Goal: Transaction & Acquisition: Book appointment/travel/reservation

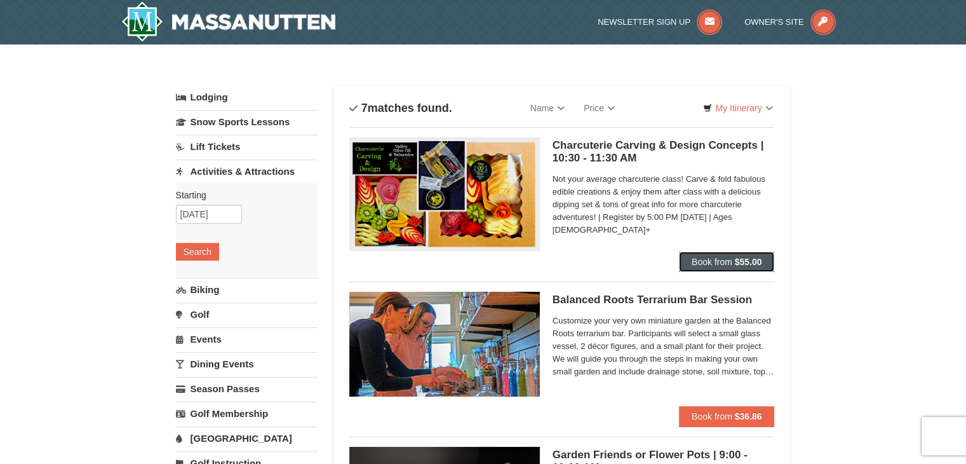
click at [709, 262] on span "Book from" at bounding box center [712, 262] width 41 height 10
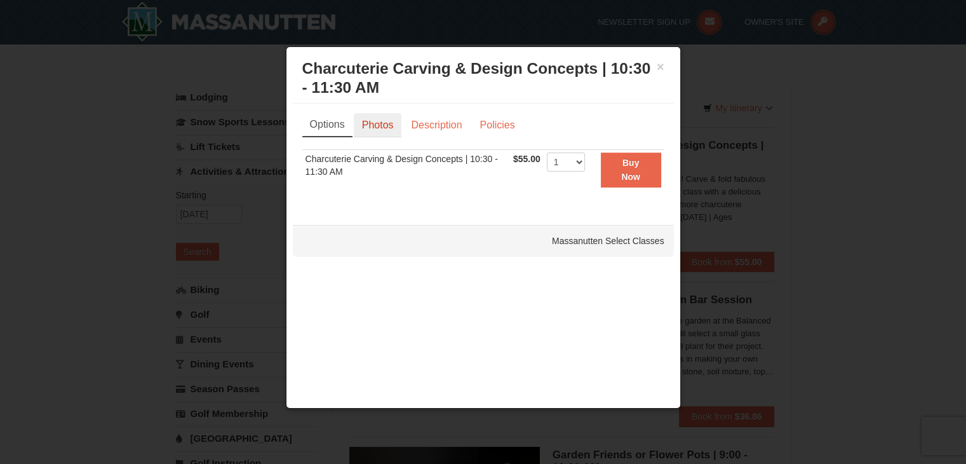
click at [380, 128] on link "Photos" at bounding box center [378, 125] width 48 height 24
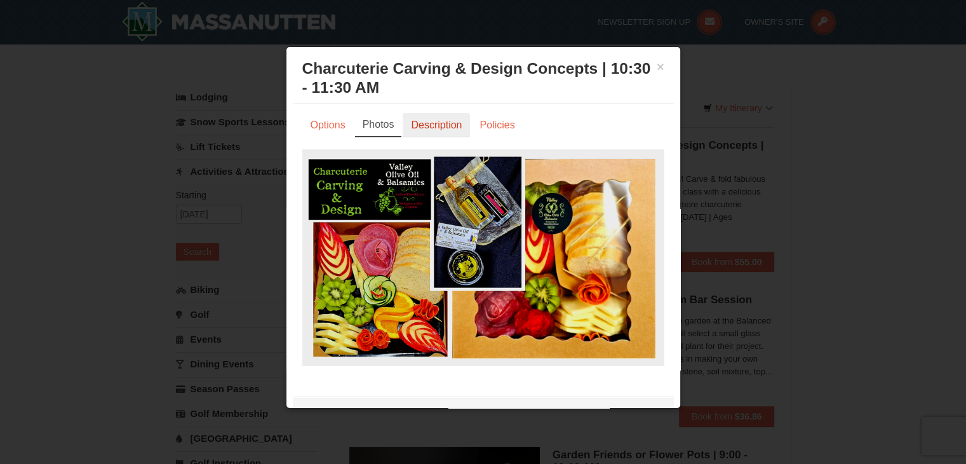
click at [453, 130] on link "Description" at bounding box center [436, 125] width 67 height 24
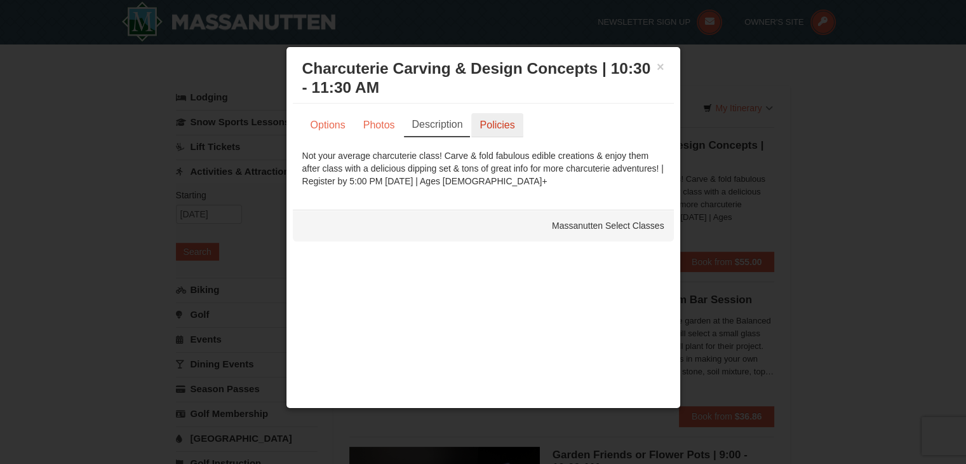
click at [496, 121] on link "Policies" at bounding box center [496, 125] width 51 height 24
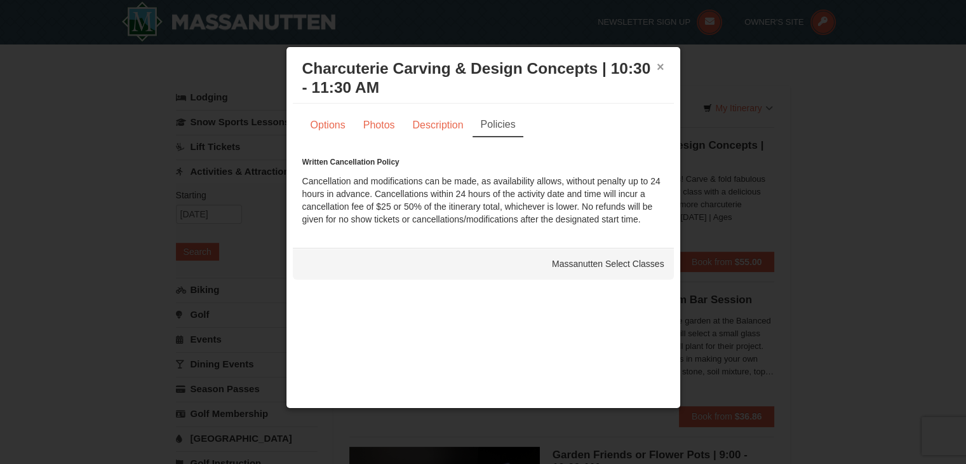
click at [659, 67] on button "×" at bounding box center [661, 66] width 8 height 13
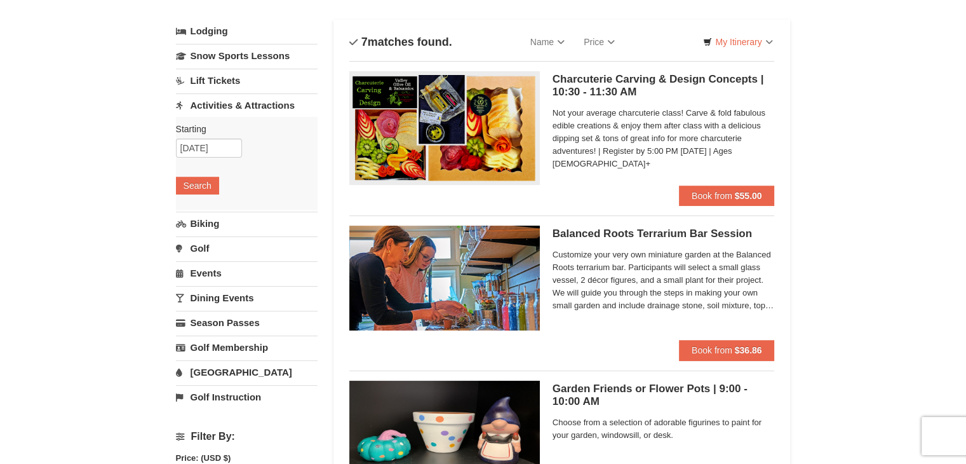
scroll to position [127, 0]
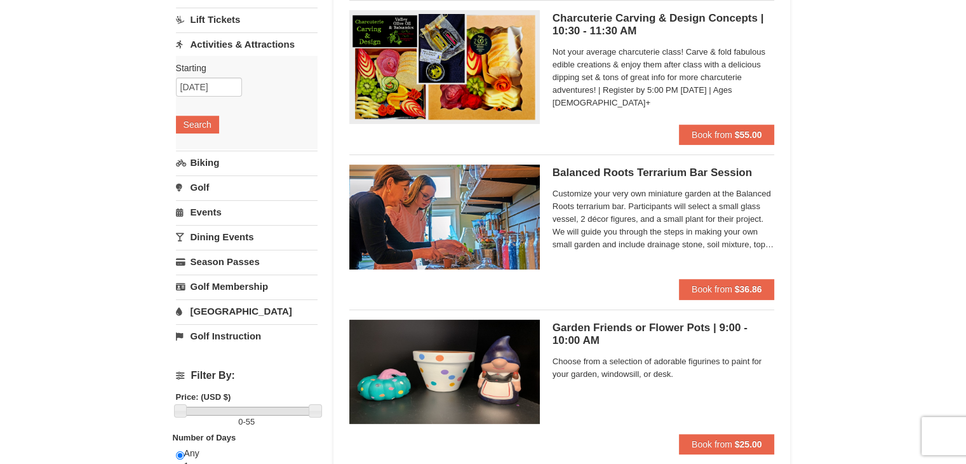
click at [603, 175] on h5 "Balanced Roots Terrarium Bar Session Massanutten Select Classes" at bounding box center [664, 172] width 222 height 13
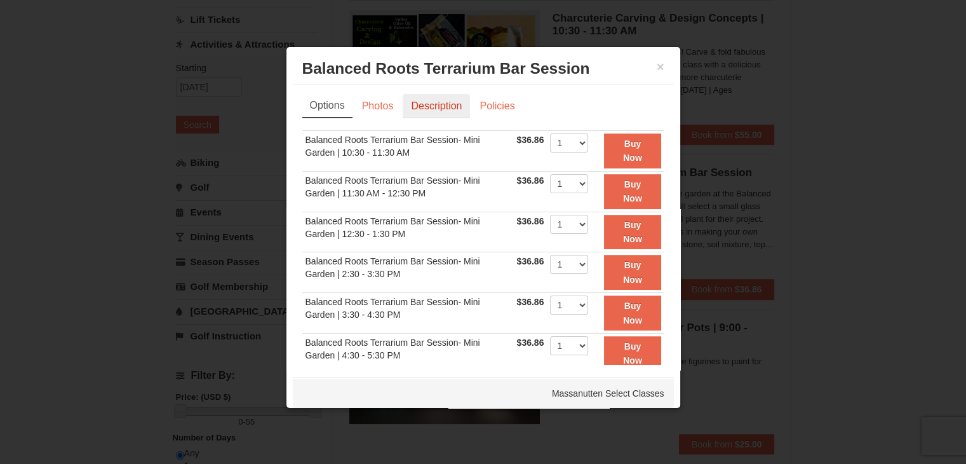
click at [432, 104] on link "Description" at bounding box center [436, 106] width 67 height 24
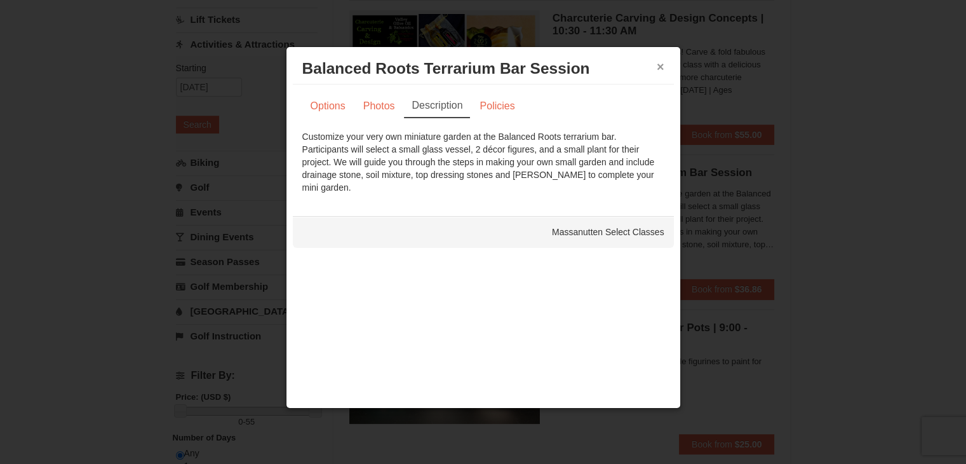
click at [662, 65] on button "×" at bounding box center [661, 66] width 8 height 13
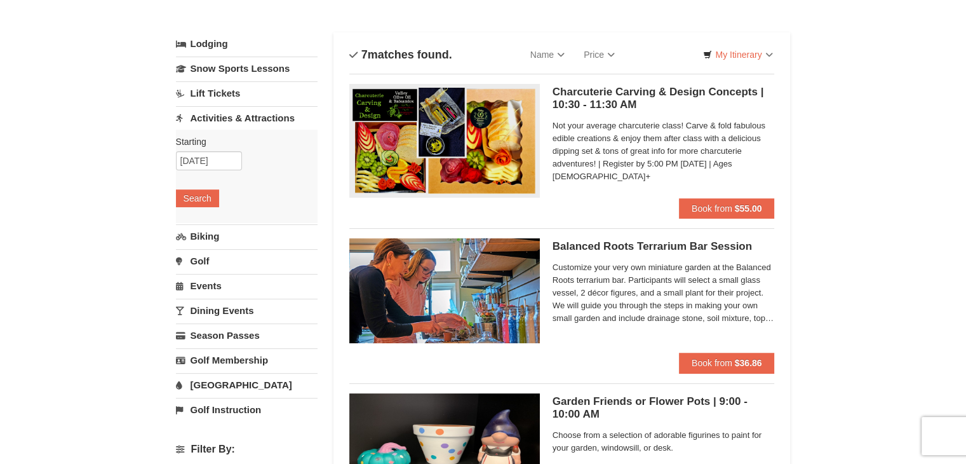
scroll to position [0, 0]
